Goal: Information Seeking & Learning: Compare options

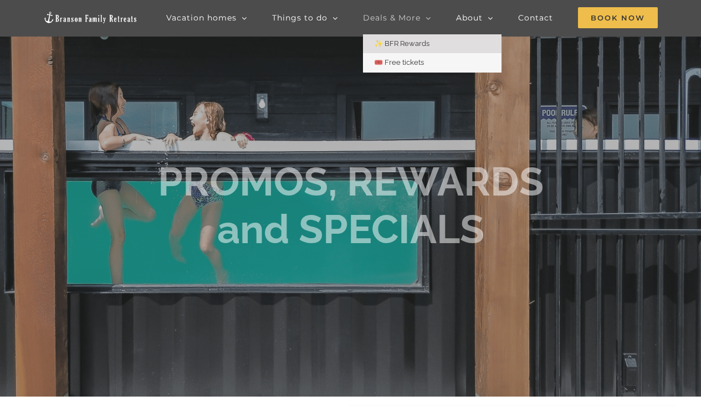
scroll to position [54, 0]
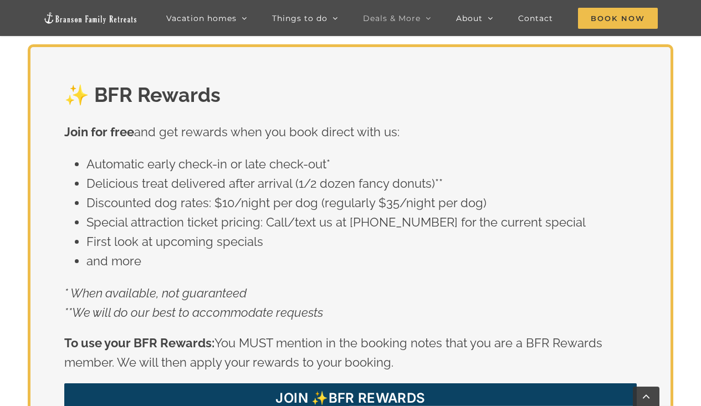
scroll to position [1838, 0]
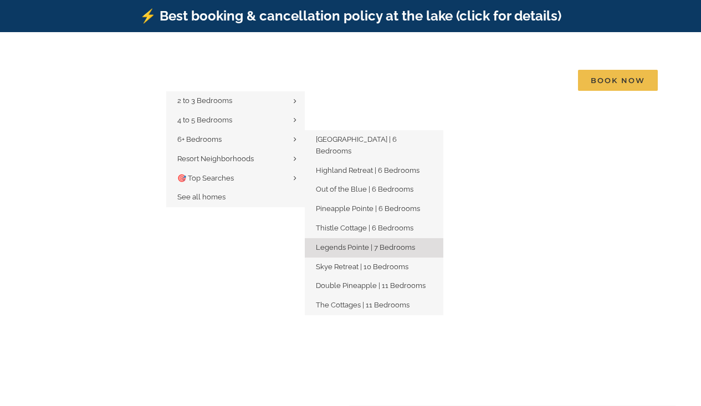
click at [369, 243] on span "Legends Pointe | 7 Bedrooms" at bounding box center [365, 247] width 99 height 8
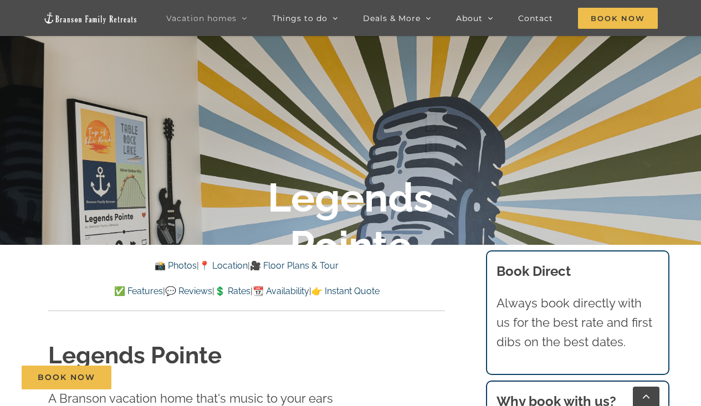
scroll to position [197, 0]
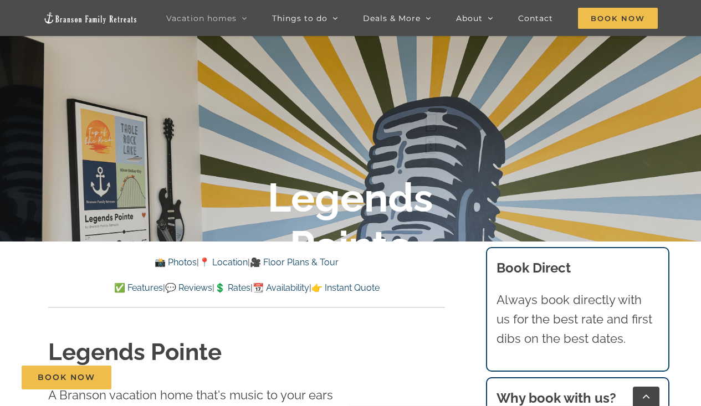
click at [114, 286] on link "✅ Features" at bounding box center [138, 288] width 49 height 11
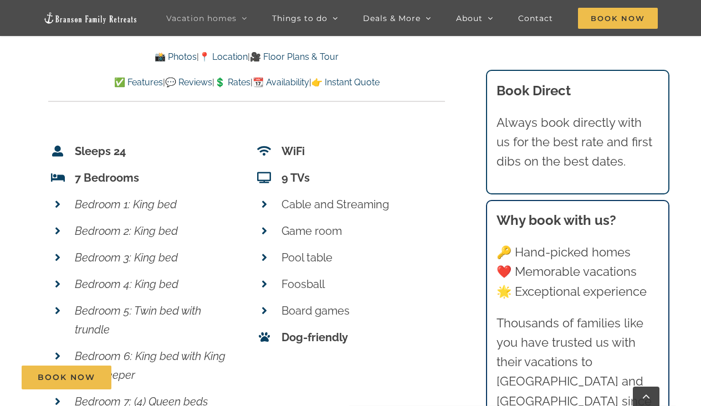
click at [391, 275] on p "Foosball" at bounding box center [364, 284] width 164 height 19
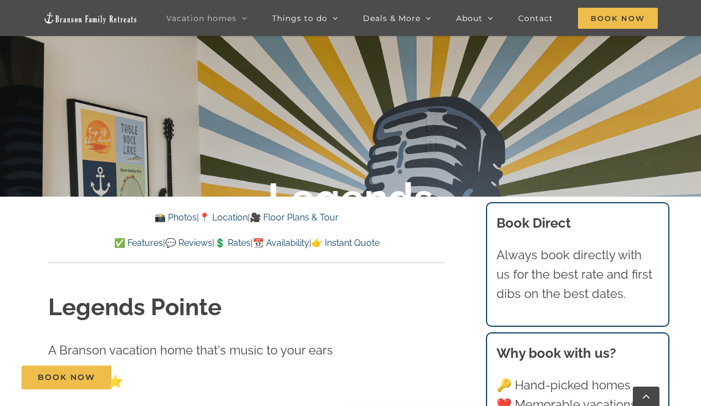
scroll to position [245, 0]
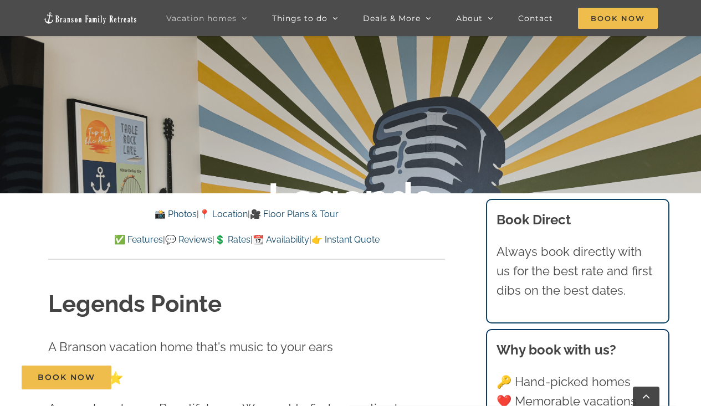
click at [116, 236] on link "✅ Features" at bounding box center [138, 240] width 49 height 11
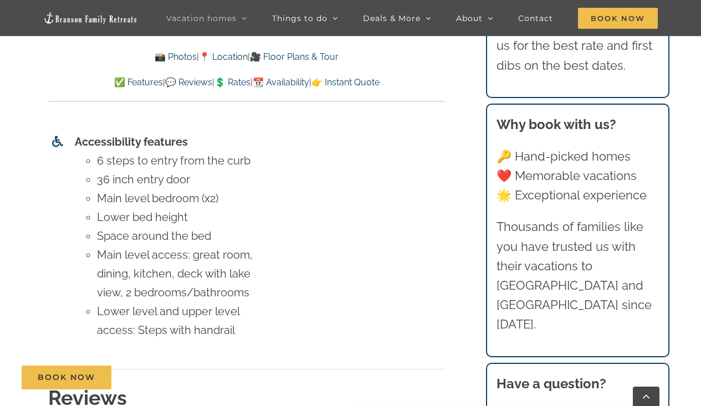
scroll to position [4957, 0]
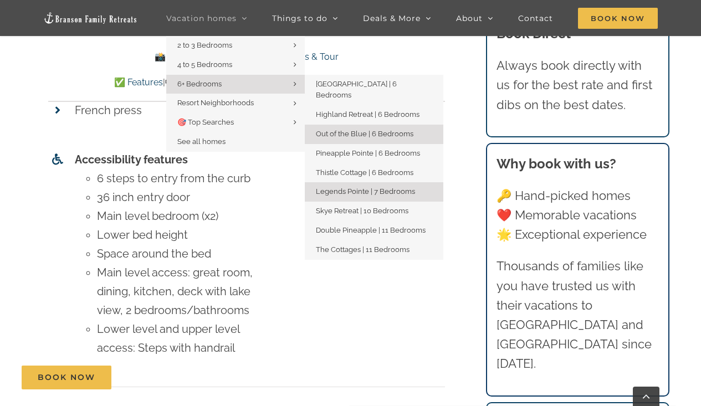
click at [340, 130] on span "Out of the Blue | 6 Bedrooms" at bounding box center [365, 134] width 98 height 8
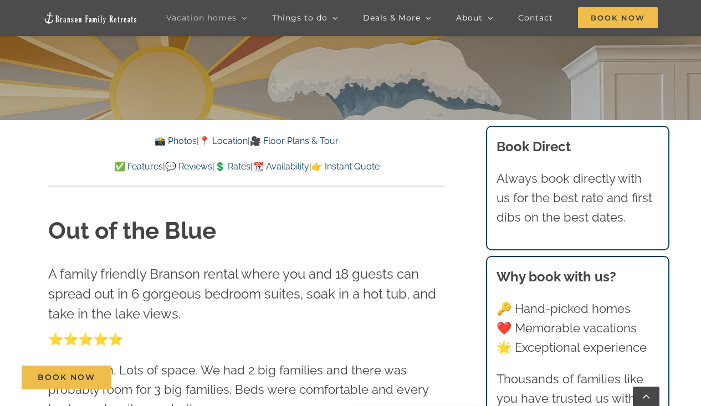
scroll to position [339, 0]
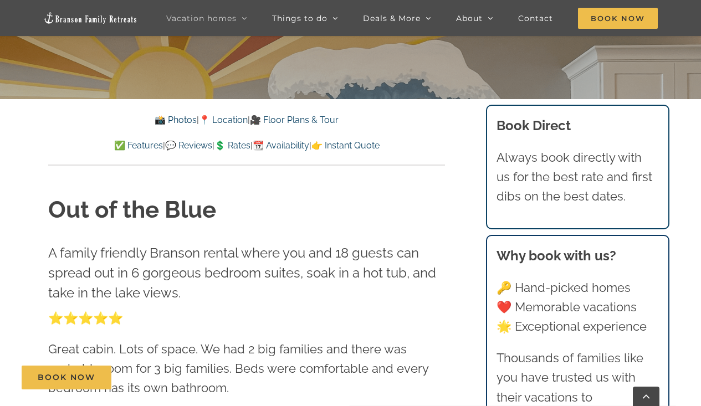
click at [334, 185] on div "Out of the Blue A family friendly Branson rental where you and 18 guests can sp…" at bounding box center [247, 318] width 441 height 304
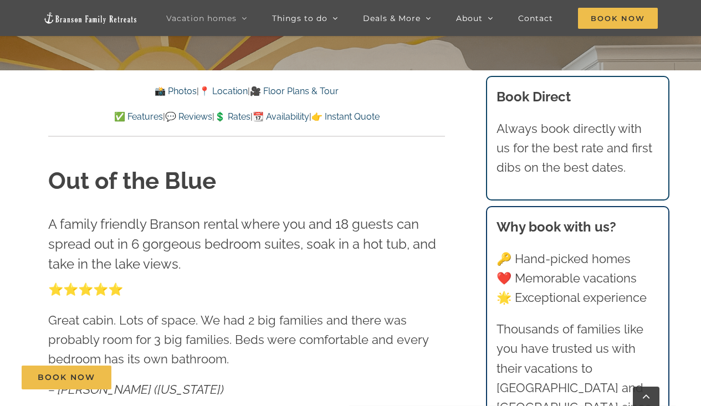
scroll to position [376, 0]
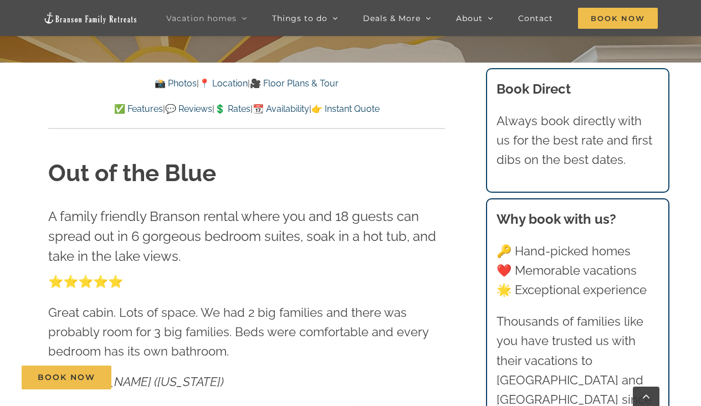
click at [124, 108] on link "✅ Features" at bounding box center [138, 109] width 49 height 11
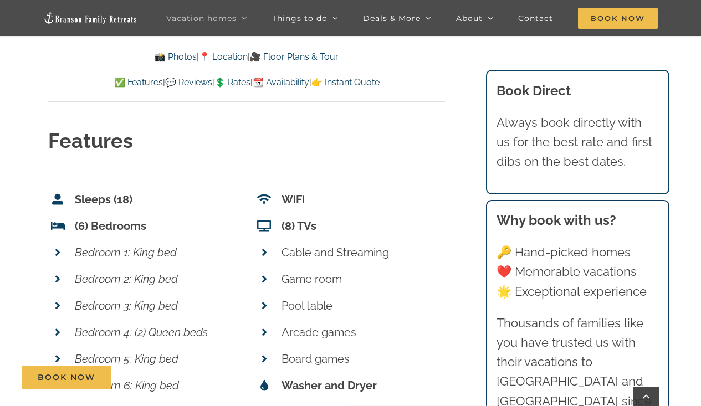
click at [224, 297] on p "Bedroom 3: King bed" at bounding box center [157, 306] width 164 height 19
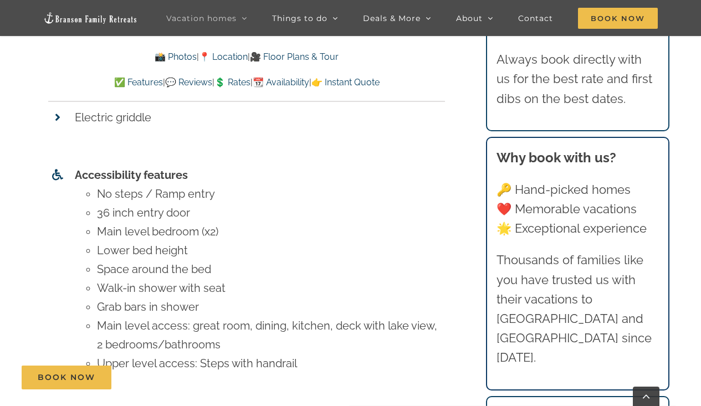
scroll to position [4301, 0]
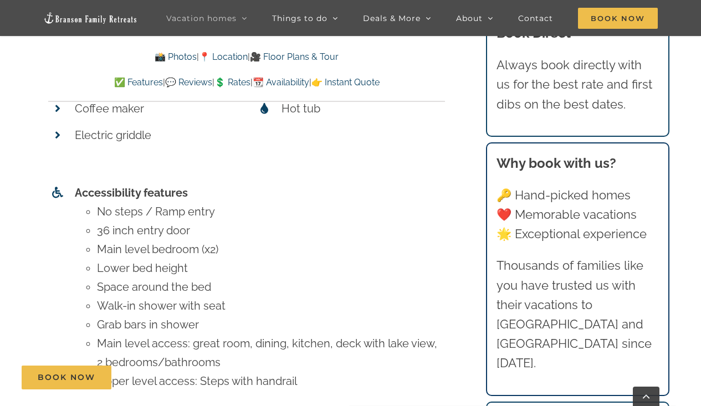
click at [175, 59] on link "📸 Photos" at bounding box center [176, 57] width 42 height 11
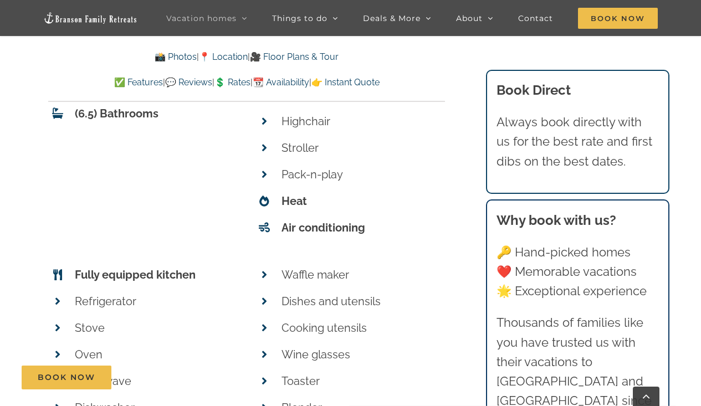
scroll to position [647, 0]
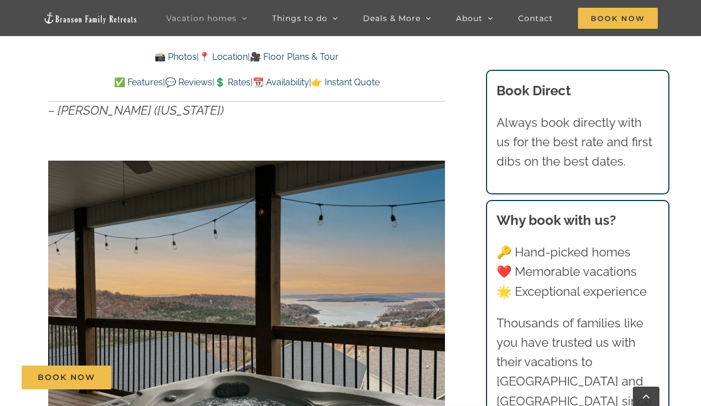
click at [460, 145] on div "Out of the Blue A family friendly Branson rental where you and 18 guests can sp…" at bounding box center [247, 200] width 441 height 684
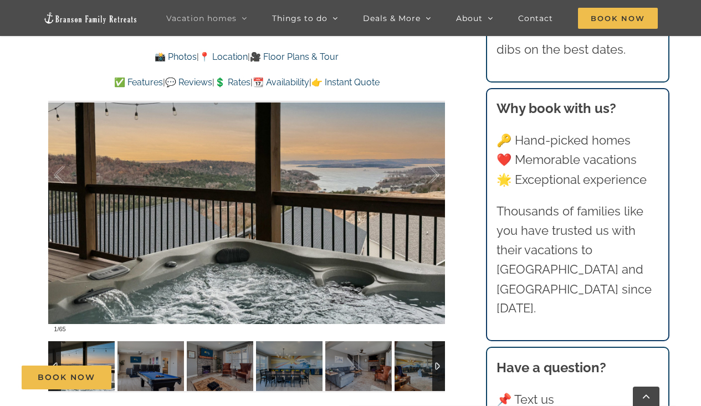
scroll to position [782, 0]
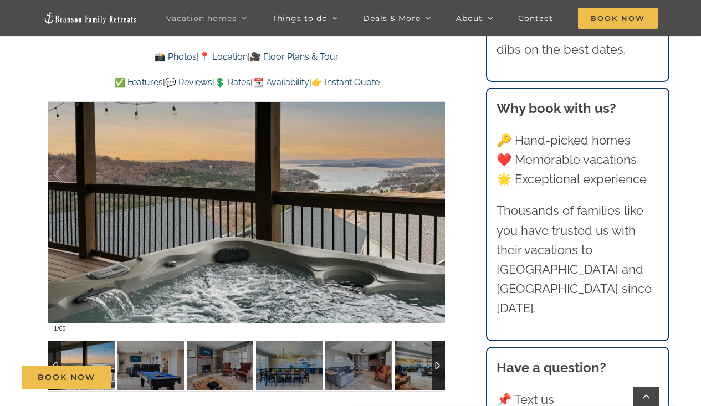
click at [437, 361] on div at bounding box center [438, 366] width 13 height 50
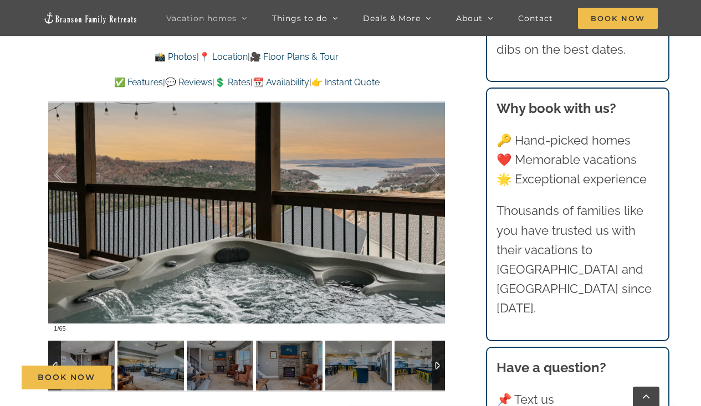
click at [437, 361] on div at bounding box center [438, 366] width 13 height 50
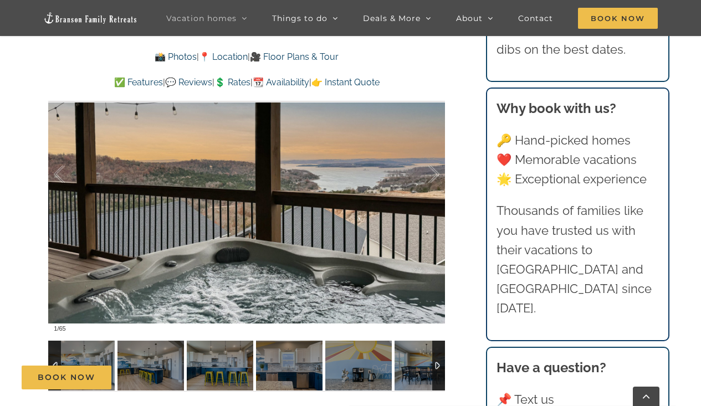
click at [437, 361] on div at bounding box center [438, 366] width 13 height 50
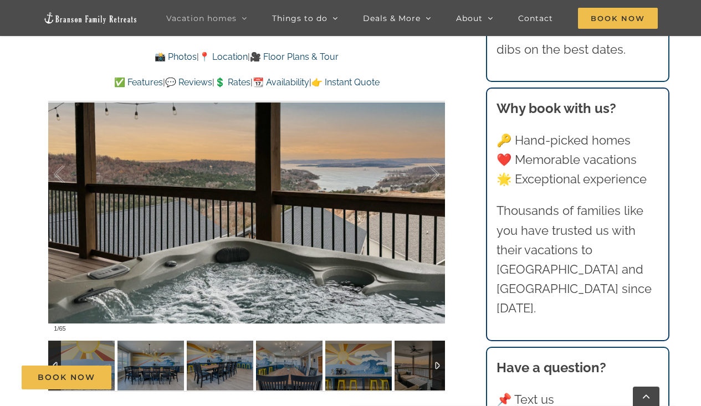
click at [437, 361] on div at bounding box center [438, 366] width 13 height 50
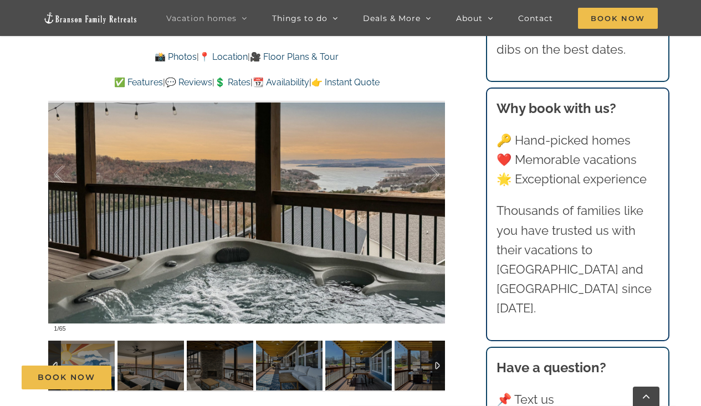
click at [437, 361] on div at bounding box center [438, 366] width 13 height 50
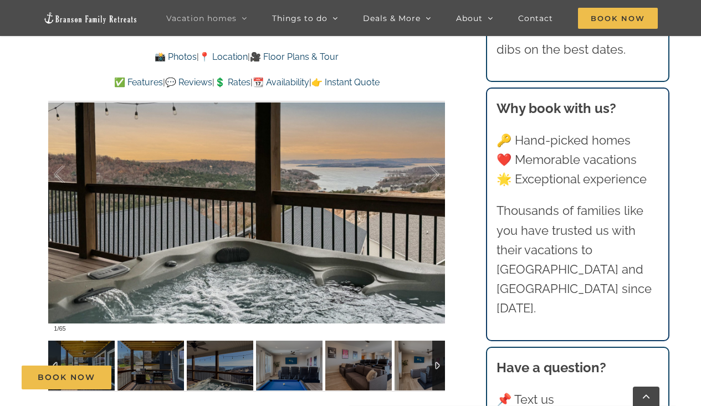
click at [437, 361] on div at bounding box center [438, 366] width 13 height 50
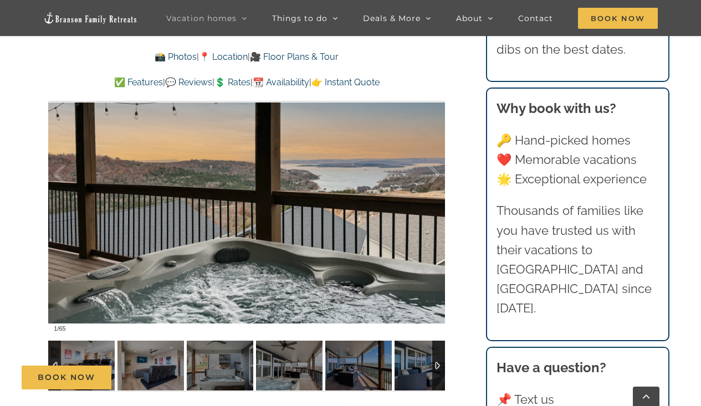
click at [437, 361] on div at bounding box center [438, 366] width 13 height 50
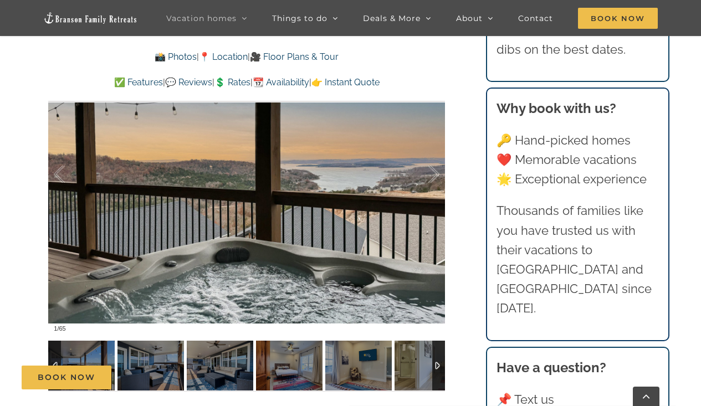
click at [437, 361] on div at bounding box center [438, 366] width 13 height 50
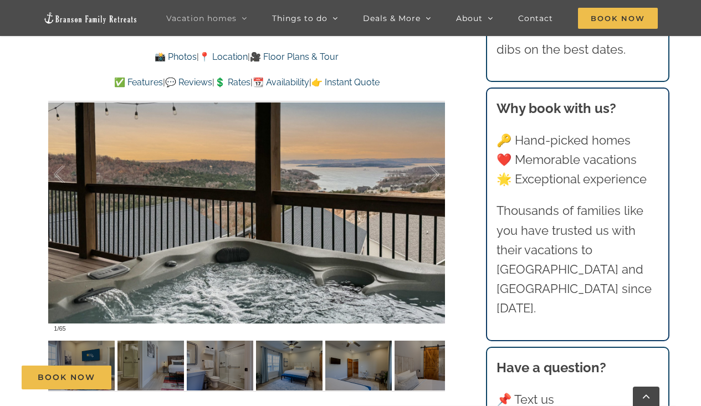
click at [159, 381] on div "Book Now" at bounding box center [359, 378] width 674 height 24
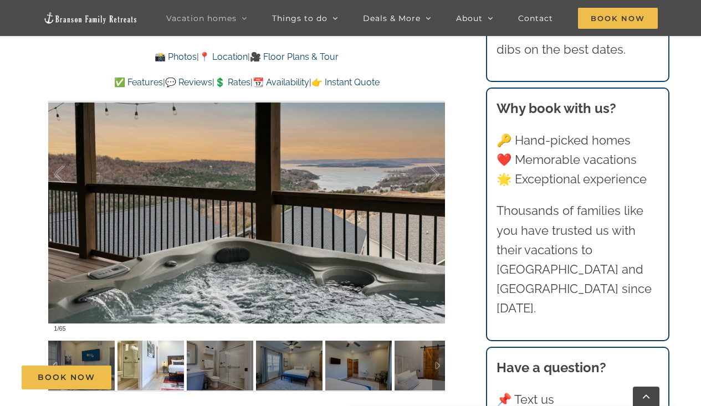
click at [164, 360] on img at bounding box center [151, 366] width 67 height 50
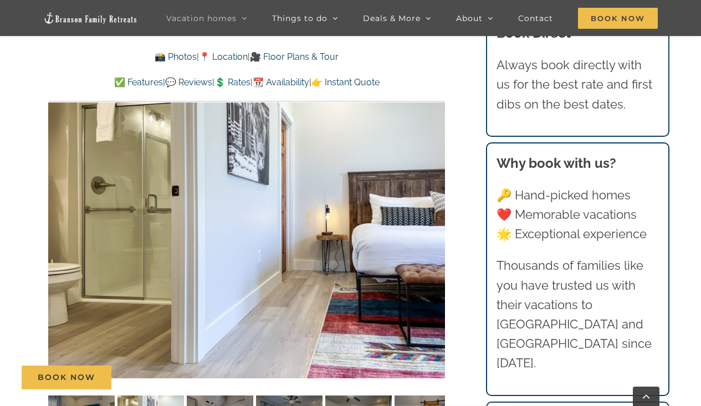
scroll to position [727, 0]
click at [435, 230] on div at bounding box center [422, 229] width 34 height 69
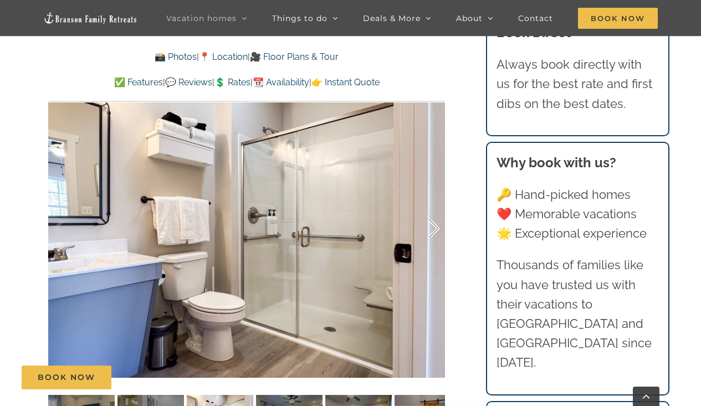
click at [429, 234] on div at bounding box center [422, 229] width 34 height 69
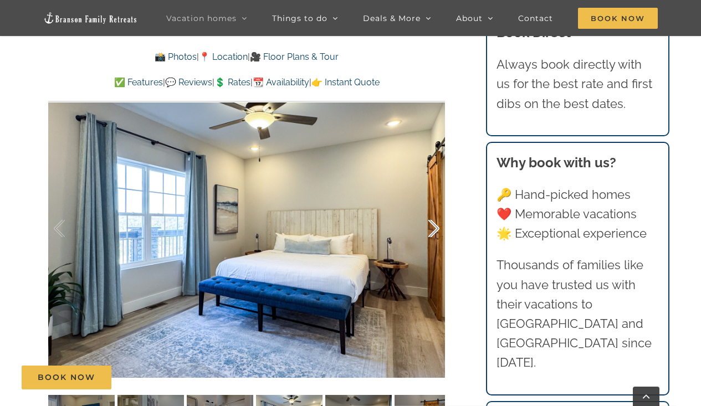
click at [430, 233] on div at bounding box center [422, 229] width 34 height 69
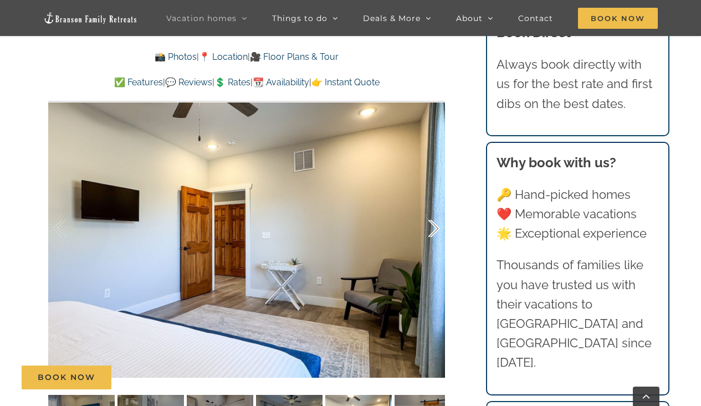
click at [430, 233] on div at bounding box center [422, 229] width 34 height 69
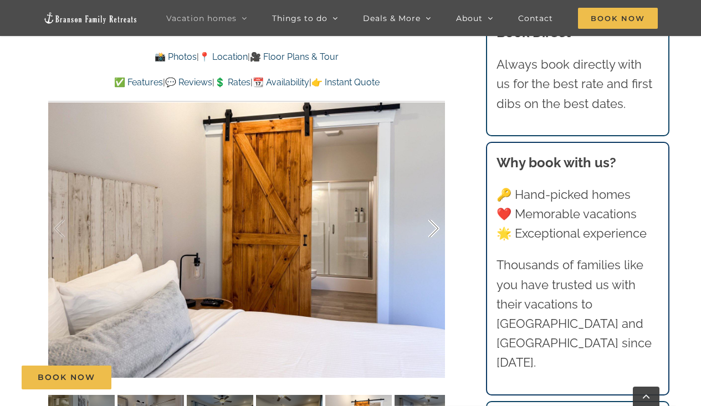
click at [430, 233] on div at bounding box center [422, 229] width 34 height 69
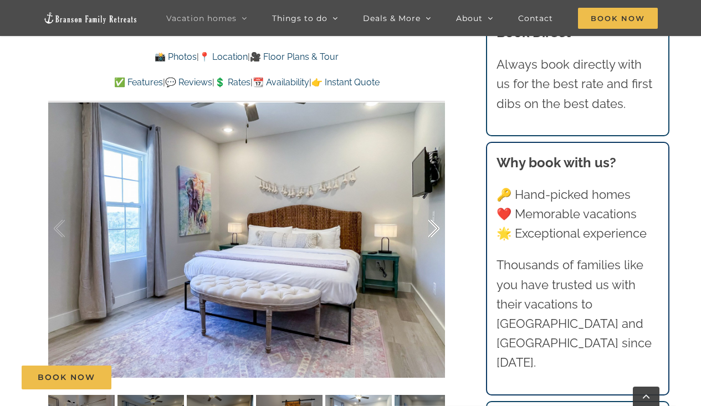
click at [430, 233] on div at bounding box center [422, 229] width 34 height 69
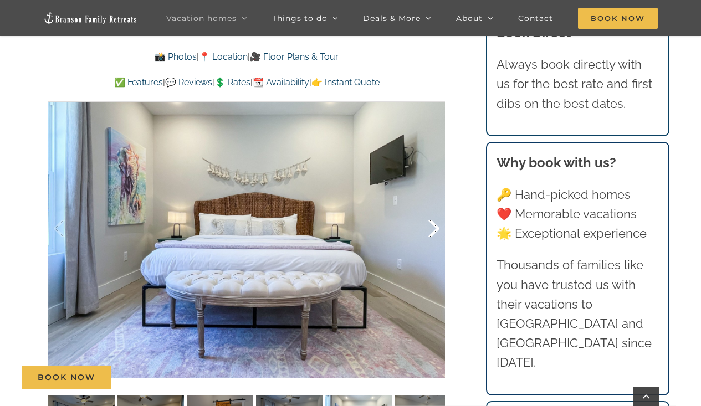
click at [430, 233] on div at bounding box center [422, 229] width 34 height 69
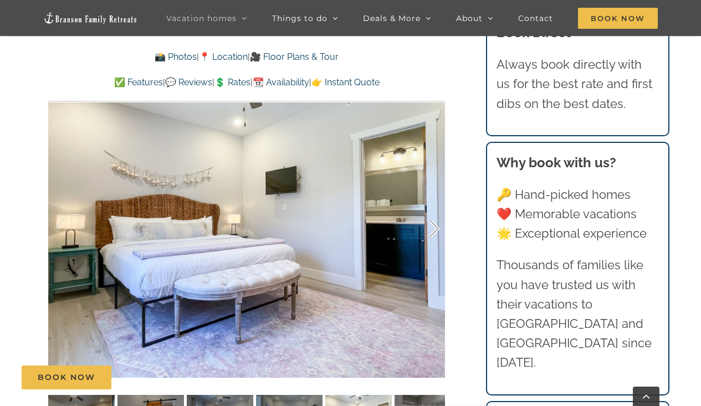
click at [430, 233] on div at bounding box center [422, 229] width 34 height 69
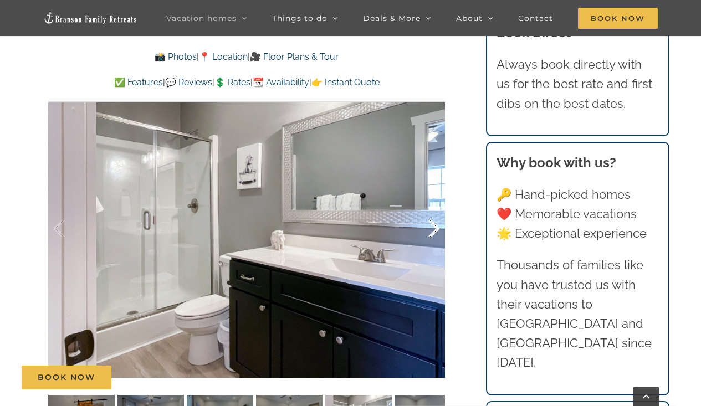
click at [430, 233] on div at bounding box center [422, 229] width 34 height 69
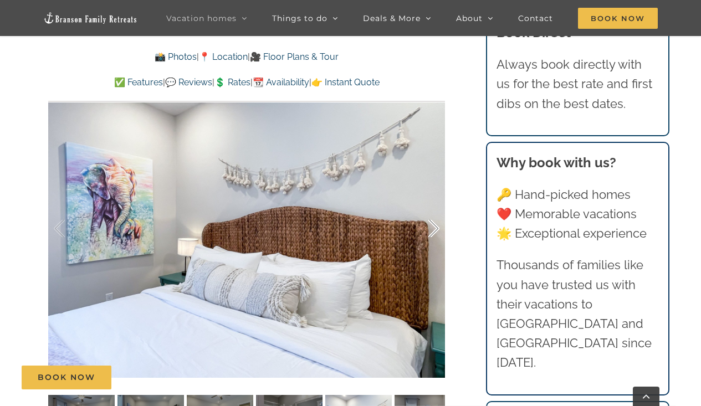
click at [430, 233] on div at bounding box center [422, 229] width 34 height 69
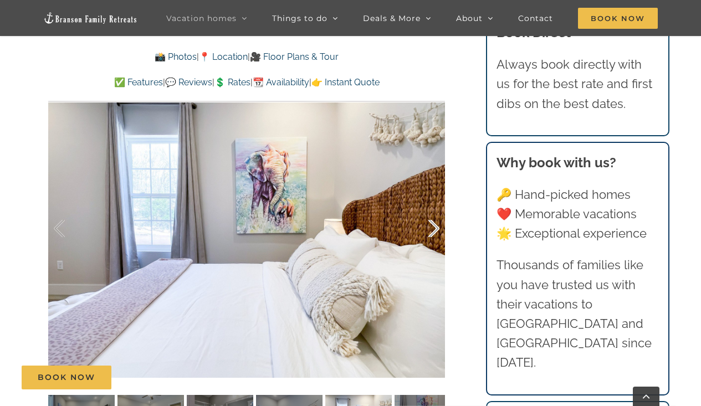
click at [430, 233] on div at bounding box center [422, 229] width 34 height 69
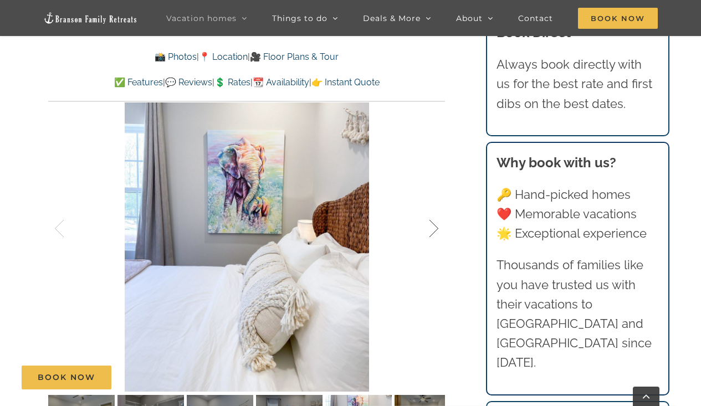
click at [430, 233] on div at bounding box center [422, 229] width 34 height 69
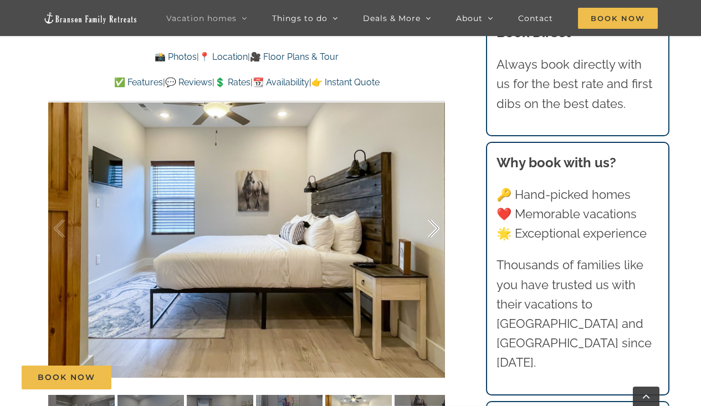
click at [430, 233] on div at bounding box center [422, 229] width 34 height 69
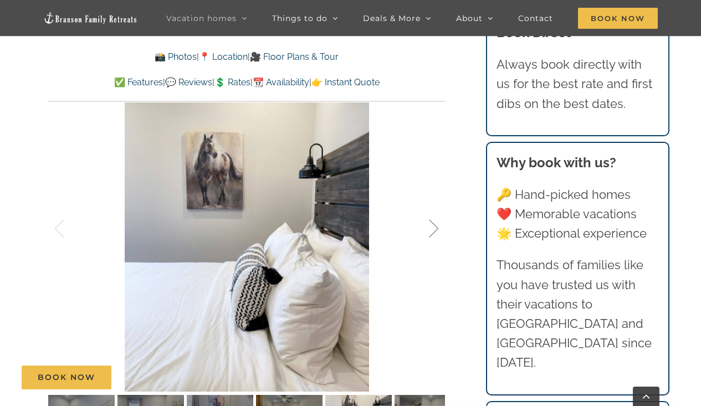
click at [430, 233] on div at bounding box center [422, 229] width 34 height 69
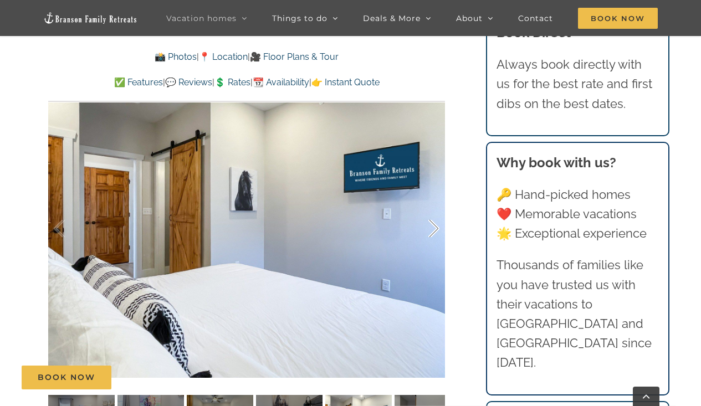
click at [430, 233] on div at bounding box center [422, 229] width 34 height 69
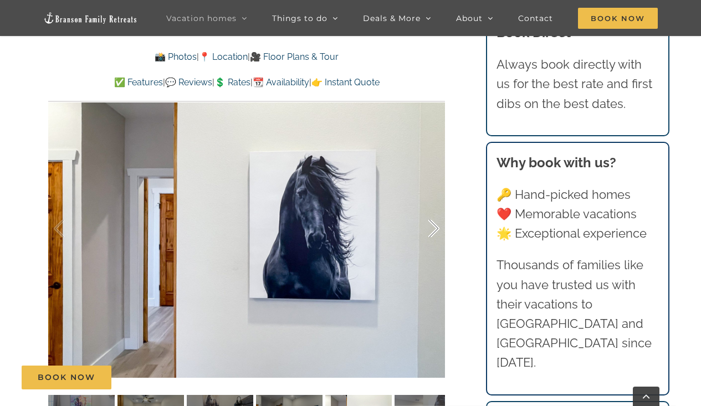
click at [430, 233] on div at bounding box center [422, 229] width 34 height 69
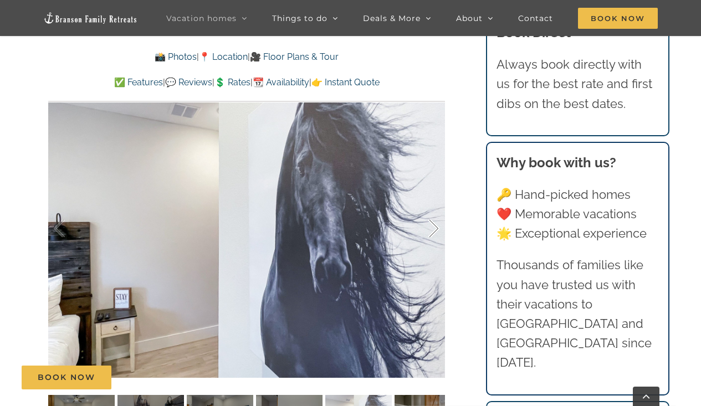
click at [430, 233] on div at bounding box center [422, 229] width 34 height 69
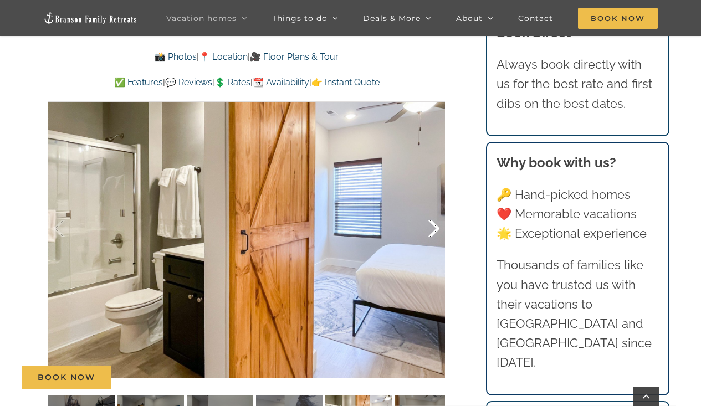
click at [430, 233] on div at bounding box center [422, 229] width 34 height 69
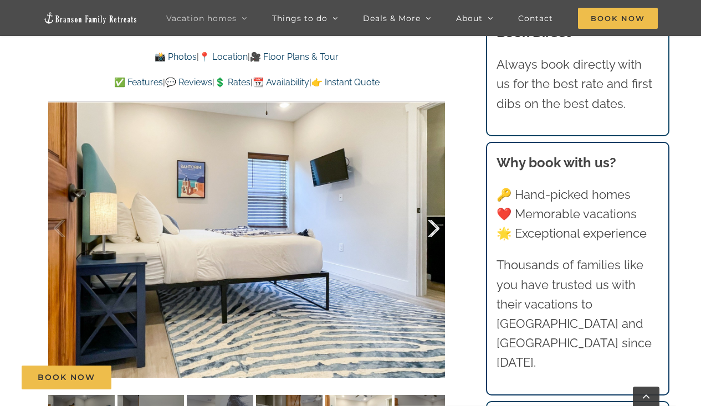
click at [430, 233] on div at bounding box center [422, 229] width 34 height 69
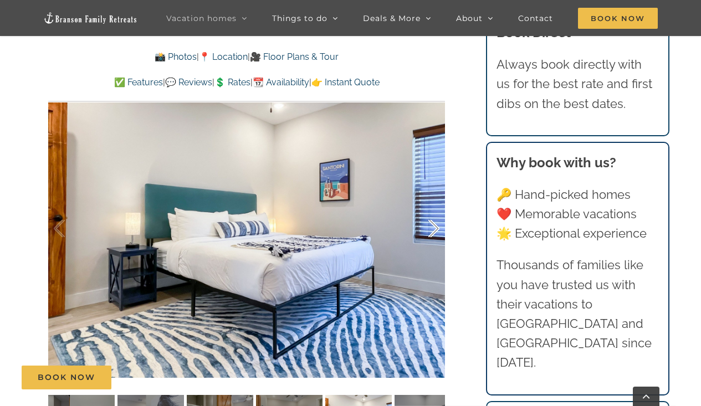
click at [430, 233] on div at bounding box center [422, 229] width 34 height 69
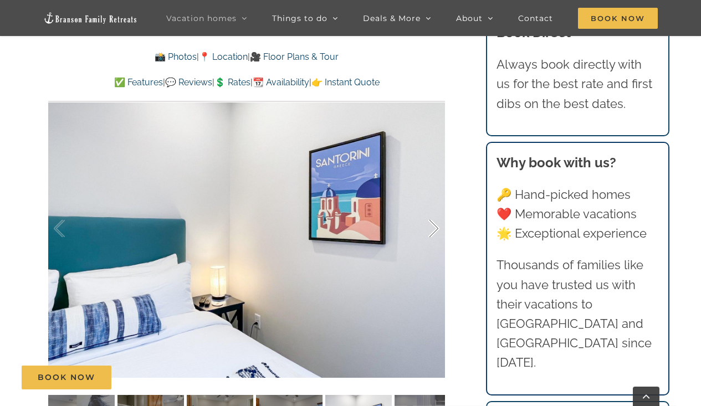
click at [430, 233] on div at bounding box center [422, 229] width 34 height 69
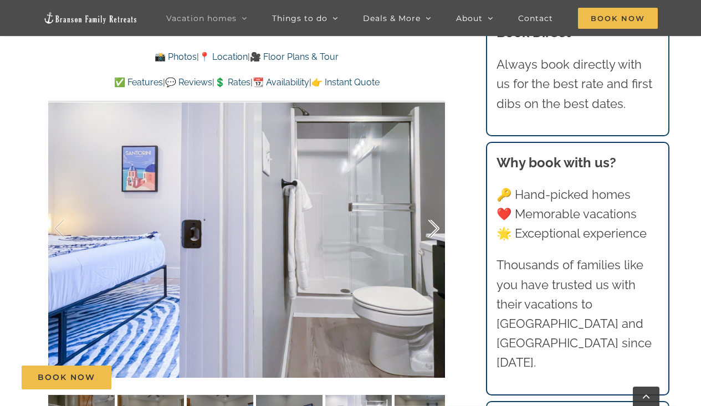
click at [430, 233] on div at bounding box center [422, 229] width 34 height 69
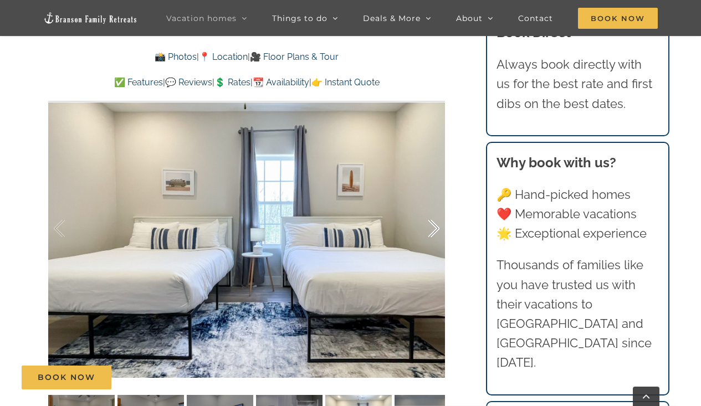
click at [430, 233] on div at bounding box center [422, 229] width 34 height 69
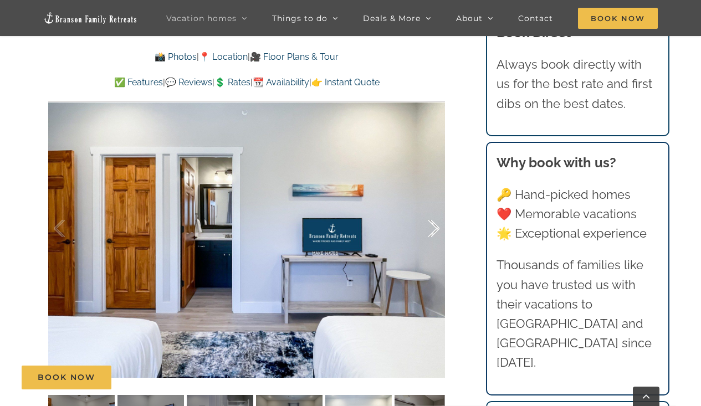
click at [430, 233] on div at bounding box center [422, 229] width 34 height 69
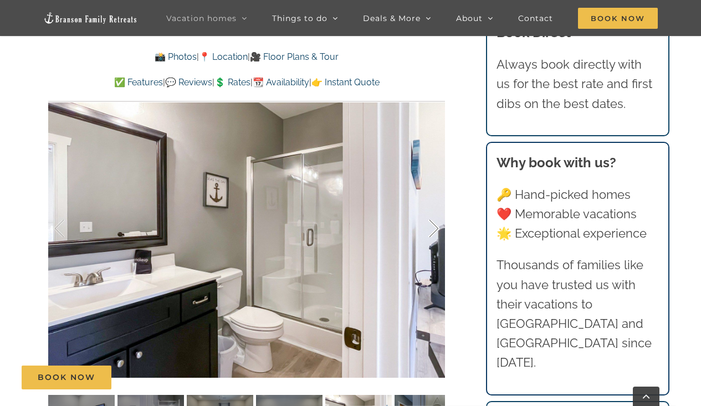
click at [430, 233] on div at bounding box center [422, 229] width 34 height 69
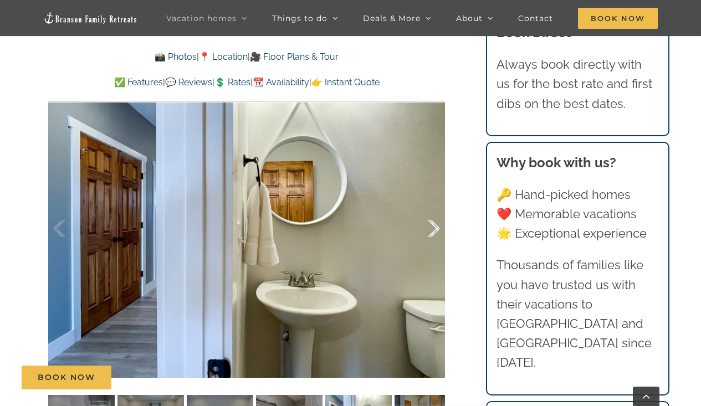
click at [430, 233] on div at bounding box center [422, 229] width 34 height 69
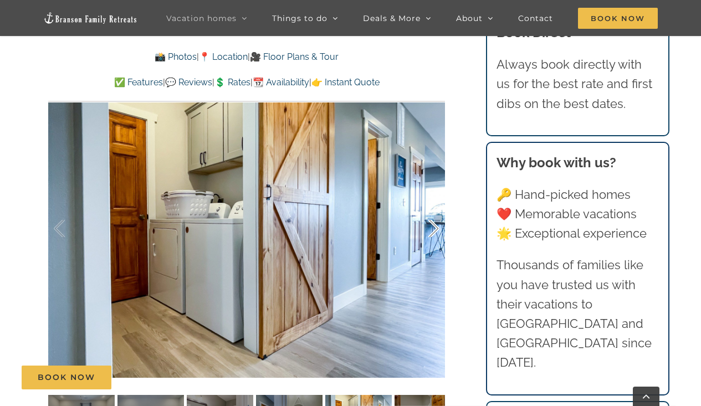
click at [430, 233] on div at bounding box center [422, 229] width 34 height 69
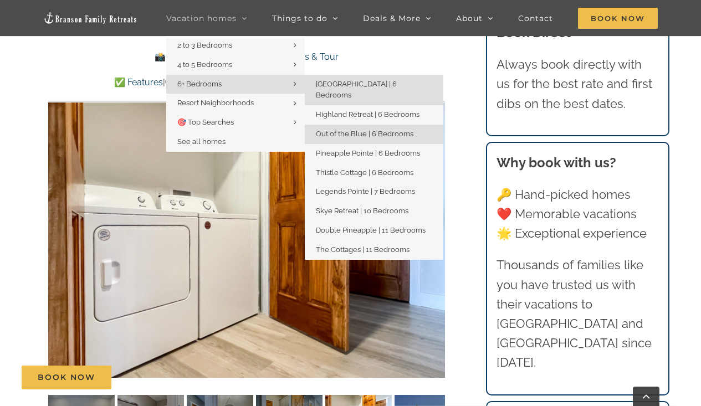
click at [334, 81] on span "[GEOGRAPHIC_DATA] | 6 Bedrooms" at bounding box center [356, 90] width 81 height 20
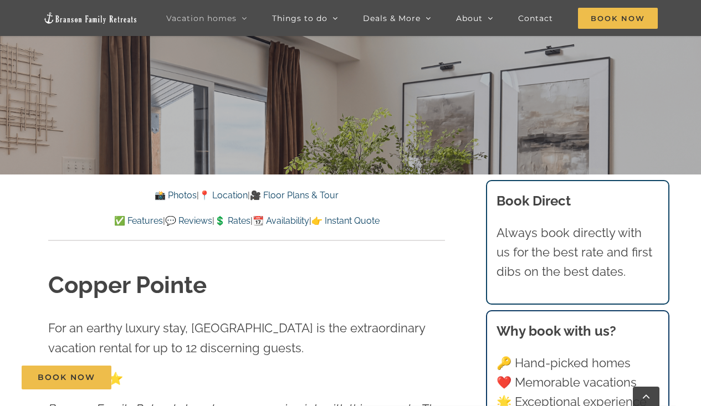
scroll to position [266, 0]
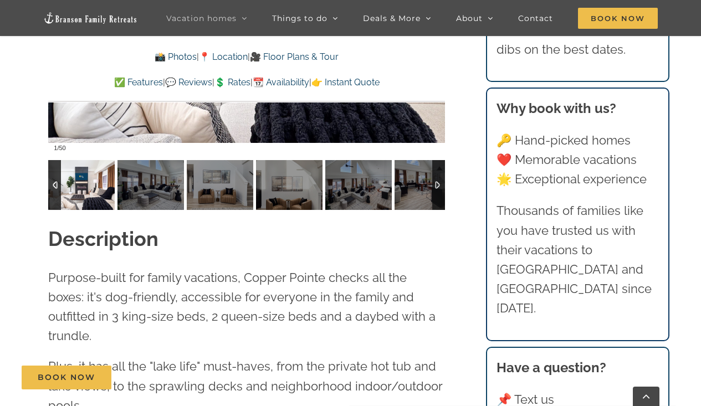
scroll to position [1046, 0]
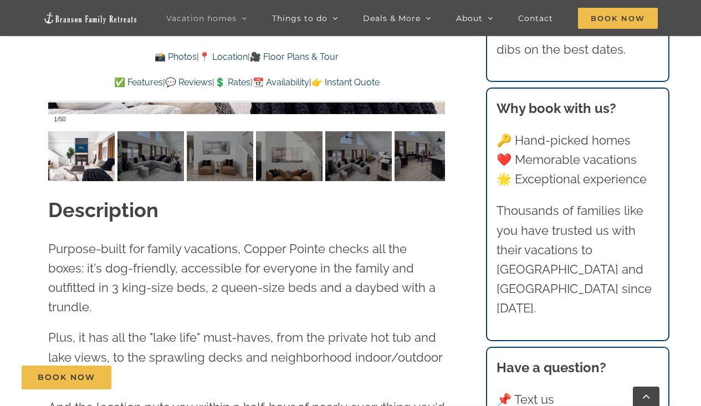
click at [103, 76] on p "✅ Features | 💬 Reviews | 💲 Rates | 📆 Availability | 👉 Instant Quote" at bounding box center [246, 82] width 397 height 14
click at [114, 83] on link "✅ Features" at bounding box center [138, 82] width 49 height 11
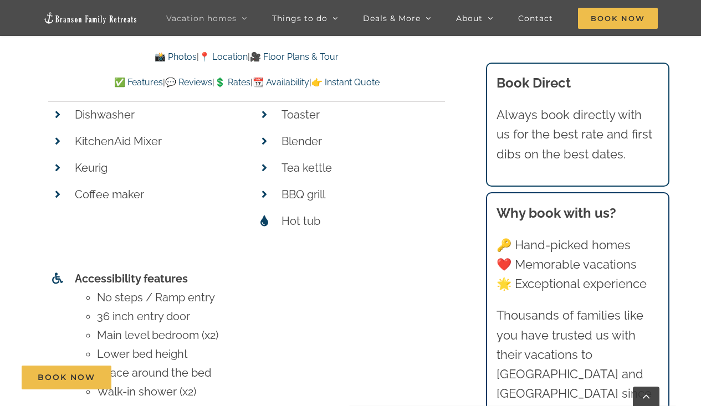
scroll to position [4420, 0]
